Goal: Task Accomplishment & Management: Manage account settings

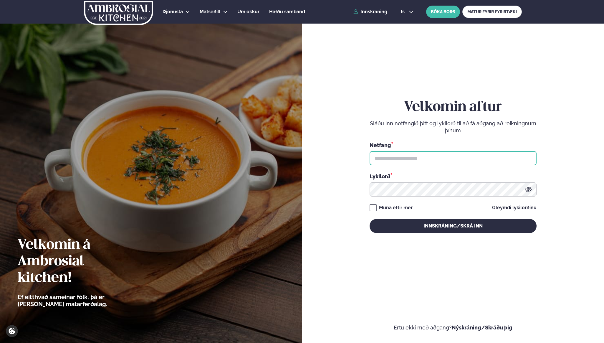
click at [415, 156] on input "text" at bounding box center [453, 158] width 167 height 14
type input "**********"
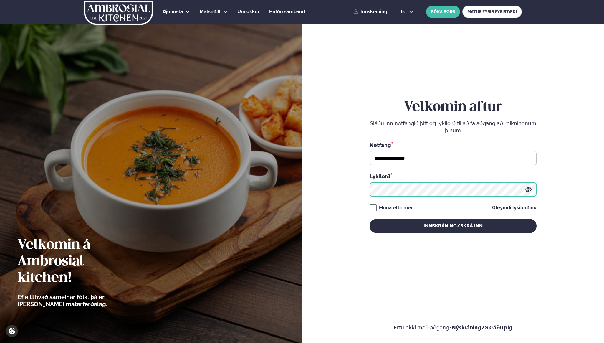
click at [370, 219] on button "Innskráning/Skrá inn" at bounding box center [453, 226] width 167 height 14
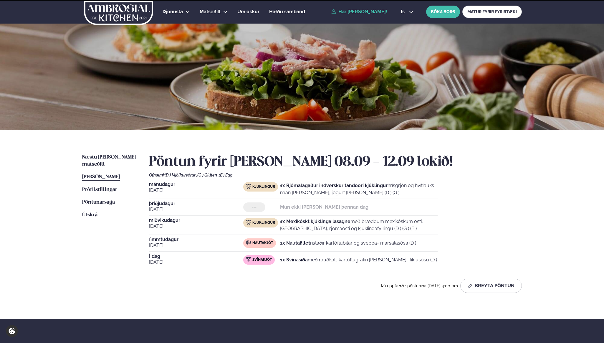
click at [428, 217] on div "[DATE] Kjúklingur 1x Rjómalagaður indverskur tandoori kjúklingur hrísgrjón og h…" at bounding box center [335, 225] width 373 height 86
click at [103, 156] on span "Næstu [PERSON_NAME] matseðill" at bounding box center [109, 161] width 54 height 12
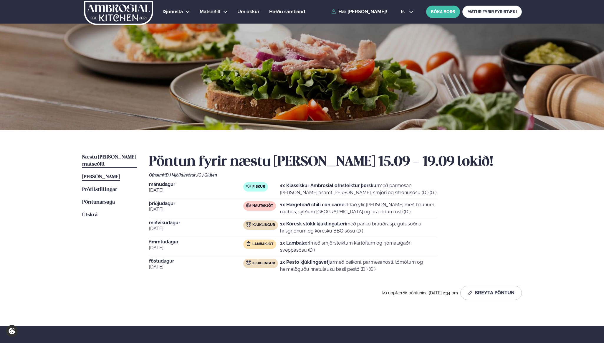
click at [102, 174] on span "[PERSON_NAME]" at bounding box center [101, 176] width 38 height 5
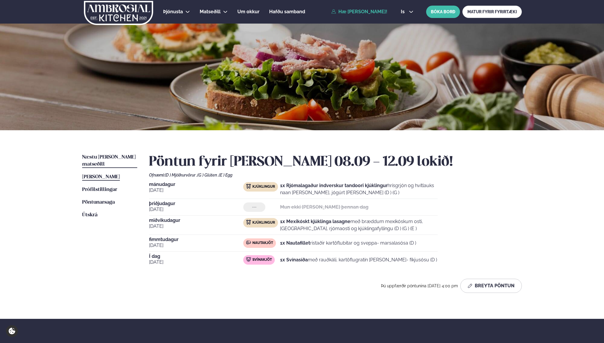
click at [105, 156] on span "Næstu [PERSON_NAME] matseðill" at bounding box center [109, 161] width 54 height 12
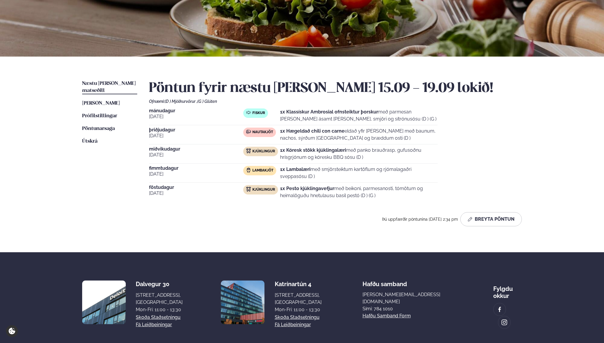
scroll to position [75, 0]
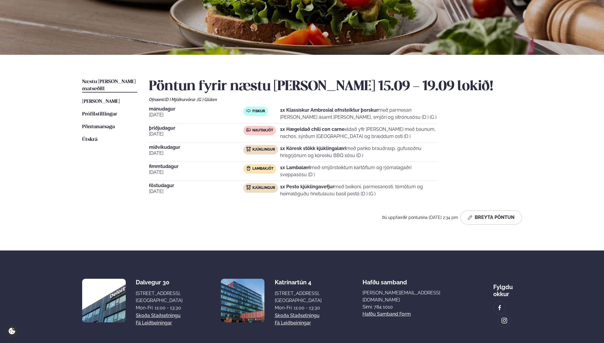
click at [376, 109] on strong "1x Klassískur Ambrosial ofnsteiktur þorskur" at bounding box center [329, 110] width 98 height 6
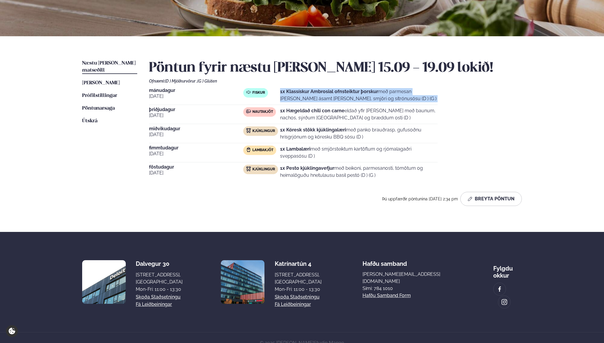
scroll to position [94, 0]
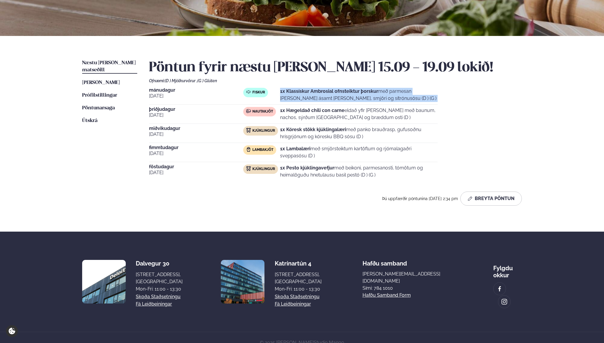
click at [319, 96] on p "1x Klassískur Ambrosial ofnsteiktur þorskur með parmesan [PERSON_NAME] ásamt [P…" at bounding box center [359, 95] width 158 height 14
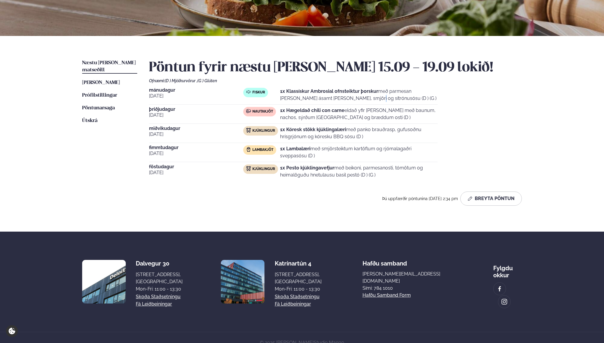
click at [319, 96] on p "1x Klassískur Ambrosial ofnsteiktur þorskur með parmesan [PERSON_NAME] ásamt [P…" at bounding box center [359, 95] width 158 height 14
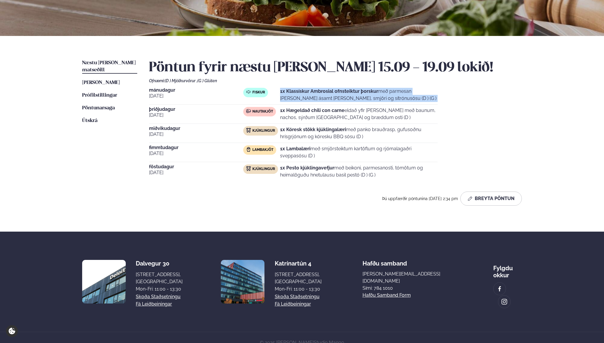
click at [319, 96] on p "1x Klassískur Ambrosial ofnsteiktur þorskur með parmesan [PERSON_NAME] ásamt [P…" at bounding box center [359, 95] width 158 height 14
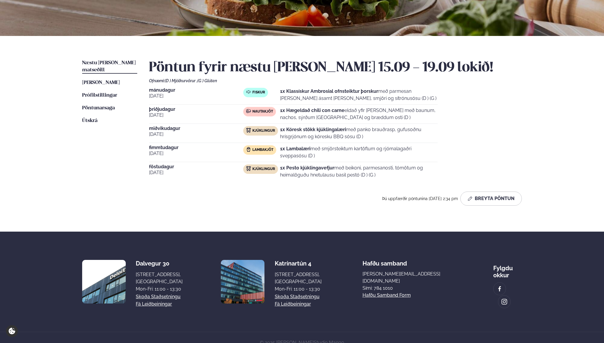
click at [326, 132] on strong "1x Kóresk stökk kjúklingalæri" at bounding box center [313, 130] width 66 height 6
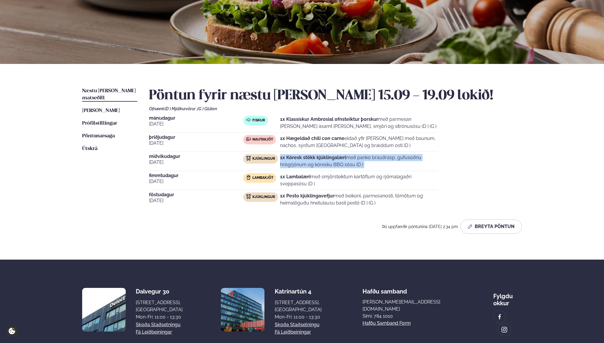
scroll to position [65, 0]
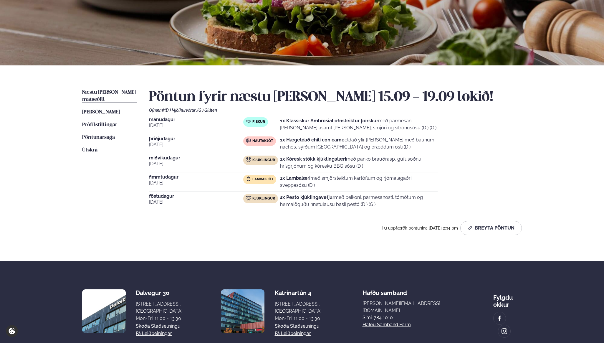
click at [346, 122] on strong "1x Klassískur Ambrosial ofnsteiktur þorskur" at bounding box center [329, 121] width 98 height 6
click at [370, 125] on p "1x Klassískur Ambrosial ofnsteiktur þorskur með parmesan [PERSON_NAME] ásamt [P…" at bounding box center [359, 124] width 158 height 14
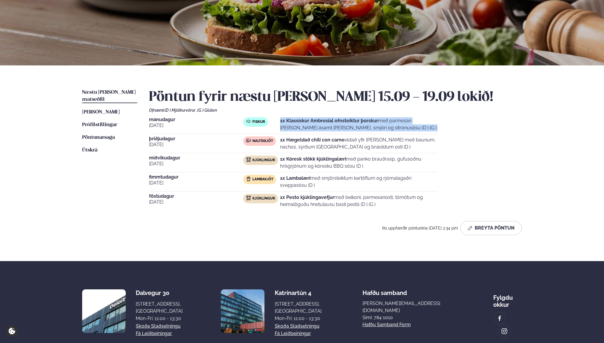
click at [370, 125] on p "1x Klassískur Ambrosial ofnsteiktur þorskur með parmesan [PERSON_NAME] ásamt [P…" at bounding box center [359, 124] width 158 height 14
click at [481, 226] on button "Breyta Pöntun" at bounding box center [491, 228] width 62 height 14
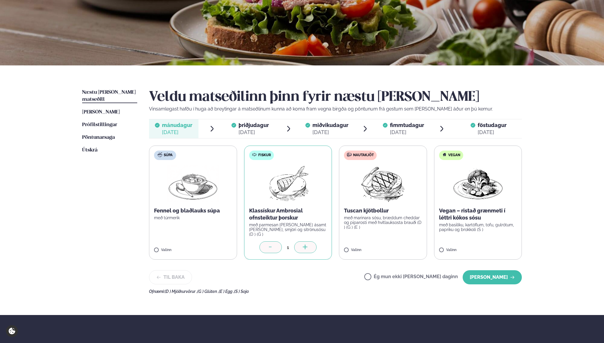
click at [404, 127] on span "fimmtudagur" at bounding box center [407, 125] width 34 height 6
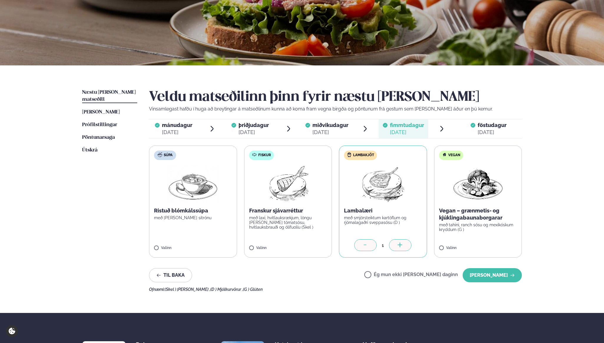
click at [312, 124] on span "miðvikudagur mið. [DATE]" at bounding box center [326, 128] width 49 height 19
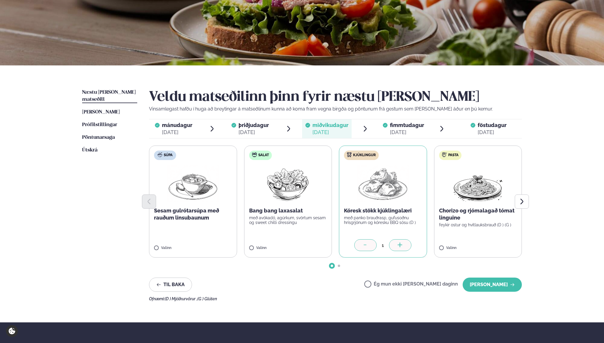
click at [256, 125] on span "þriðjudagur" at bounding box center [253, 125] width 30 height 6
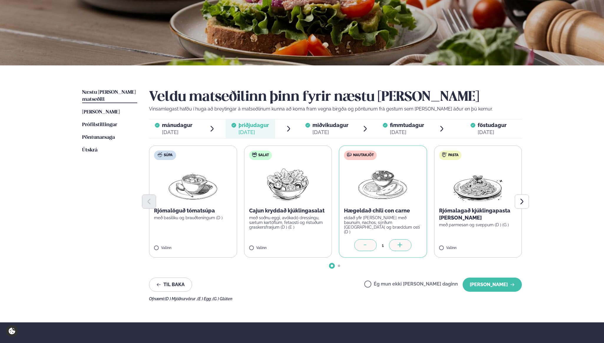
click at [493, 129] on div "[DATE]" at bounding box center [492, 132] width 29 height 7
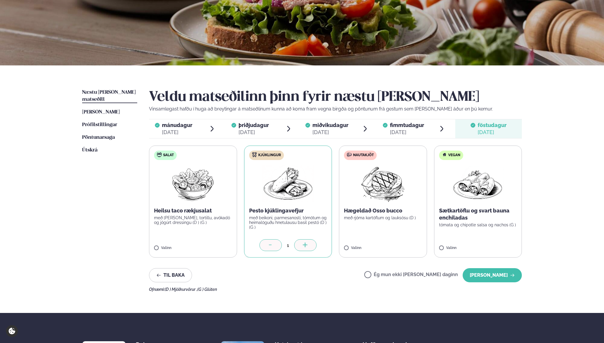
click at [179, 127] on span "mánudagur" at bounding box center [177, 125] width 30 height 6
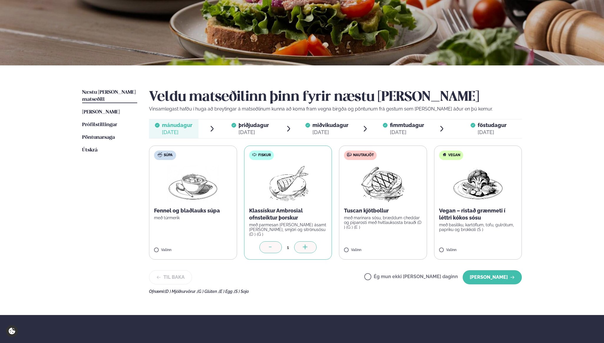
click at [235, 127] on div at bounding box center [233, 129] width 5 height 14
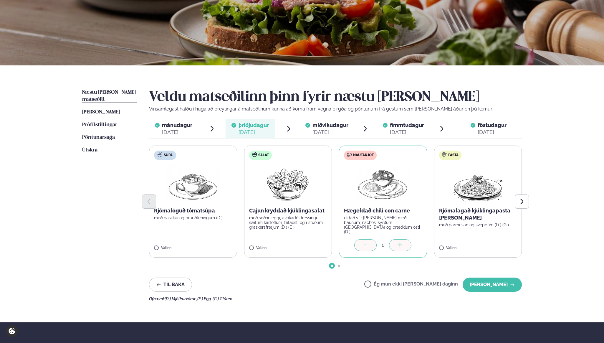
click at [395, 127] on span "fimmtudagur" at bounding box center [407, 125] width 34 height 6
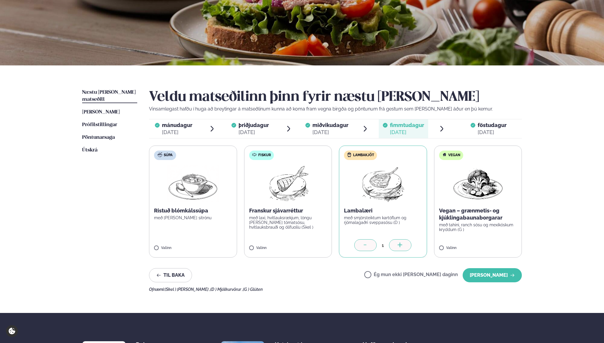
click at [482, 126] on span "föstudagur" at bounding box center [492, 125] width 29 height 6
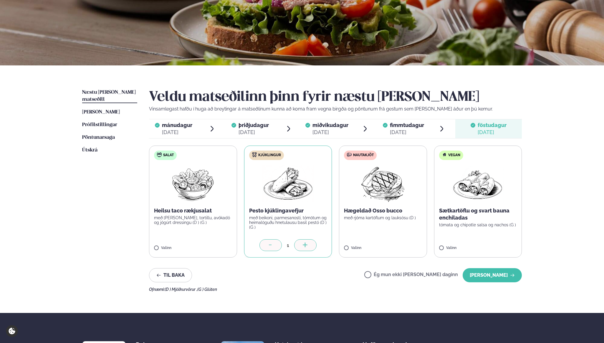
click at [400, 127] on span "fimmtudagur" at bounding box center [407, 125] width 34 height 6
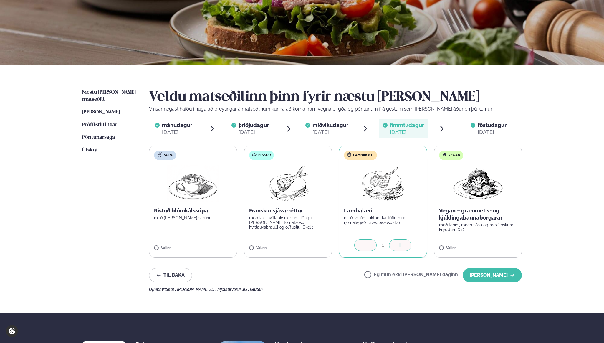
click at [197, 126] on span "mánudagur mán. [DATE]" at bounding box center [173, 128] width 49 height 19
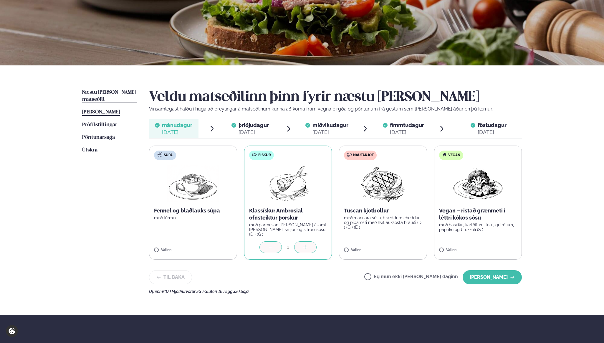
click at [118, 110] on span "[PERSON_NAME]" at bounding box center [101, 112] width 38 height 5
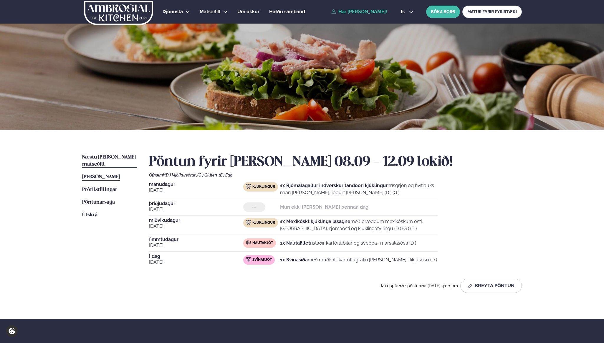
click at [119, 159] on span "Næstu [PERSON_NAME] matseðill" at bounding box center [109, 161] width 54 height 12
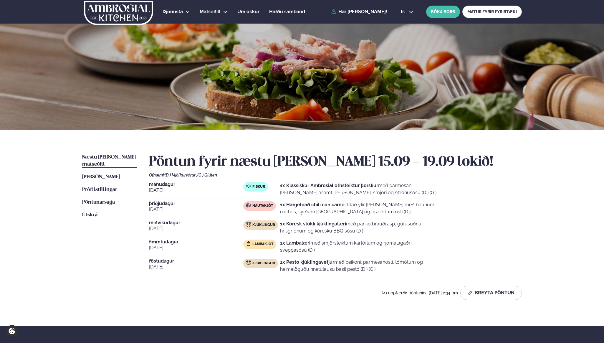
click at [270, 225] on span "Kjúklingur" at bounding box center [263, 225] width 23 height 5
click at [301, 264] on strong "1x Pesto kjúklingavefjur" at bounding box center [307, 262] width 54 height 6
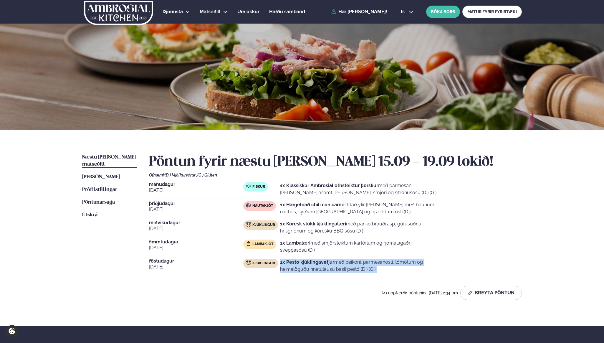
click at [301, 264] on strong "1x Pesto kjúklingavefjur" at bounding box center [307, 262] width 54 height 6
click at [311, 275] on div "Pöntun fyrir næstu [PERSON_NAME] 15.09 - 19.09 lokið! Ofnæmi: (D ) Mjólkurvörur…" at bounding box center [335, 227] width 373 height 146
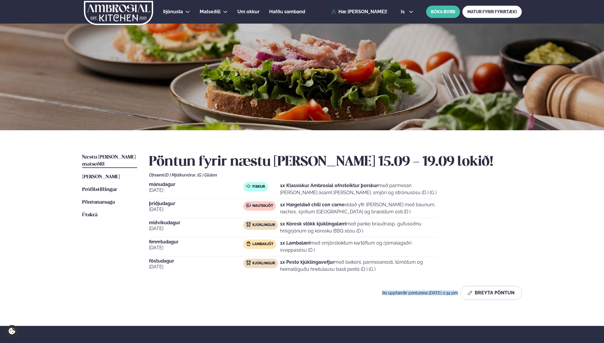
click at [311, 275] on div "Pöntun fyrir næstu [PERSON_NAME] 15.09 - 19.09 lokið! Ofnæmi: (D ) Mjólkurvörur…" at bounding box center [335, 227] width 373 height 146
click at [309, 268] on p "1x Pesto kjúklingavefjur með beikoni, parmesanosti, tómötum og heimalöguðu hnet…" at bounding box center [359, 266] width 158 height 14
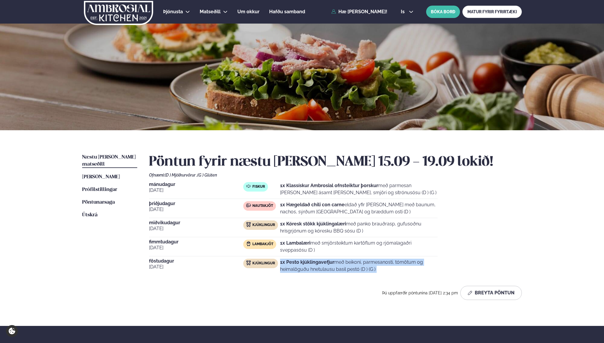
click at [309, 268] on p "1x Pesto kjúklingavefjur með beikoni, parmesanosti, tómötum og heimalöguðu hnet…" at bounding box center [359, 266] width 158 height 14
click at [348, 243] on p "1x Lambalæri með smjörsteiktum kartöflum og rjómalagaðri sveppasósu (D )" at bounding box center [359, 246] width 158 height 14
click at [352, 238] on div "[DATE] Fiskur 1x Klassískur Ambrosial ofnsteiktur þorskur með parmesan [PERSON_…" at bounding box center [335, 228] width 373 height 93
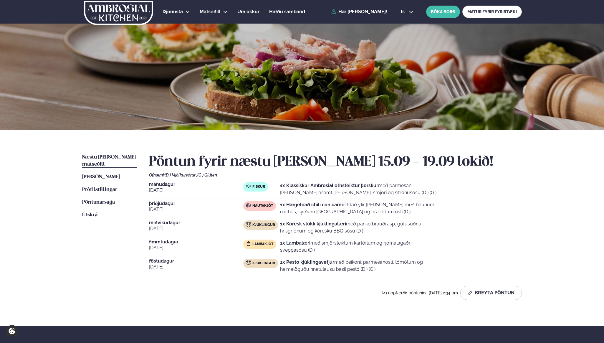
click at [352, 226] on p "1x Kóresk stökk kjúklingalæri með panko brauðrasp, gufusoðnu hrísgrjónum og kór…" at bounding box center [359, 227] width 158 height 14
